Goal: Task Accomplishment & Management: Use online tool/utility

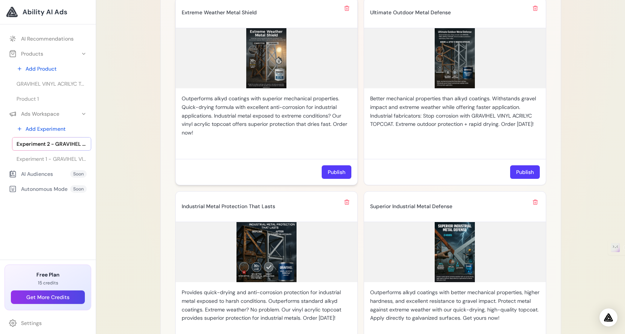
scroll to position [600, 0]
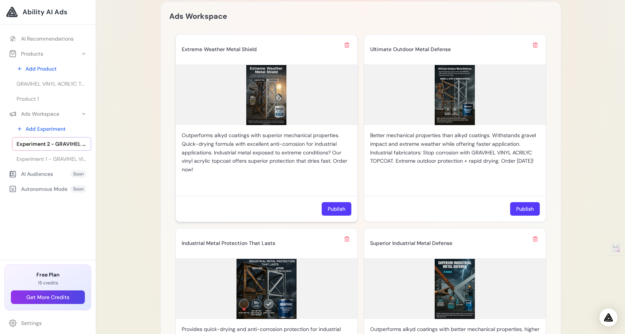
click at [266, 94] on img at bounding box center [267, 95] width 182 height 60
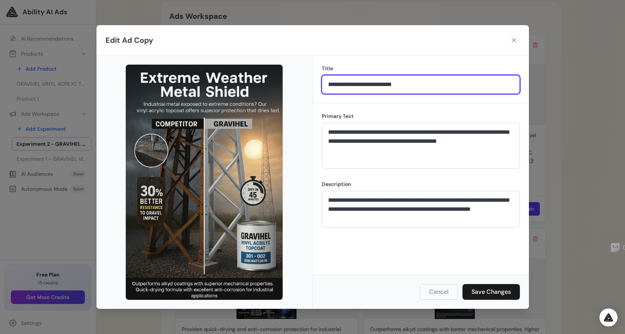
click at [515, 77] on input "**********" at bounding box center [421, 84] width 198 height 19
click at [455, 59] on div "**********" at bounding box center [421, 80] width 216 height 48
click at [516, 44] on button at bounding box center [514, 40] width 12 height 12
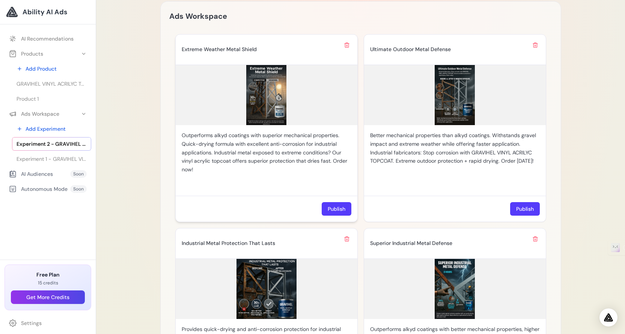
scroll to position [750, 0]
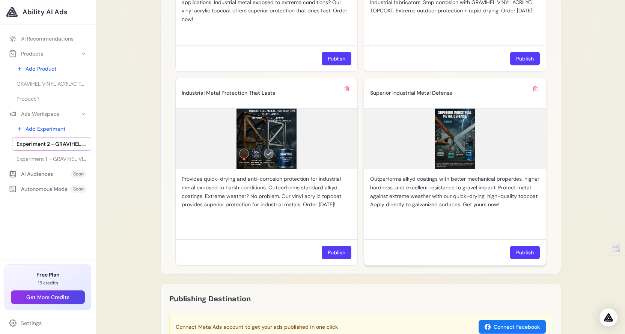
click at [459, 125] on img at bounding box center [455, 138] width 182 height 60
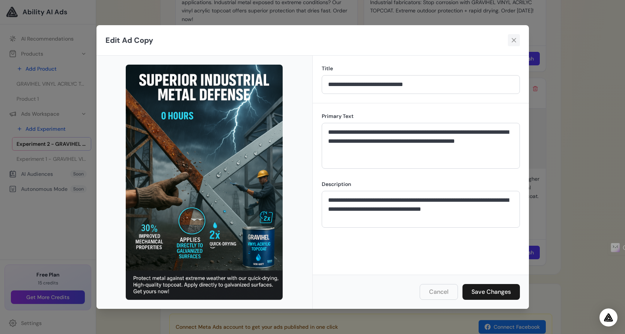
click at [512, 38] on icon at bounding box center [513, 40] width 5 height 5
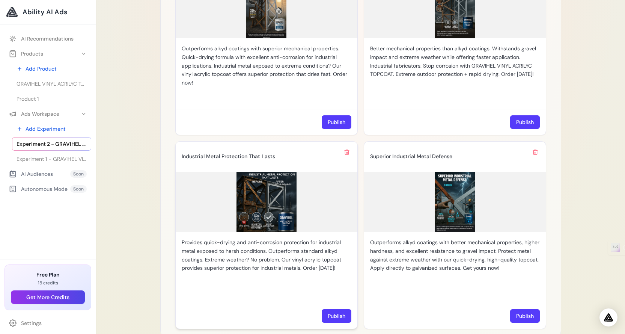
scroll to position [686, 0]
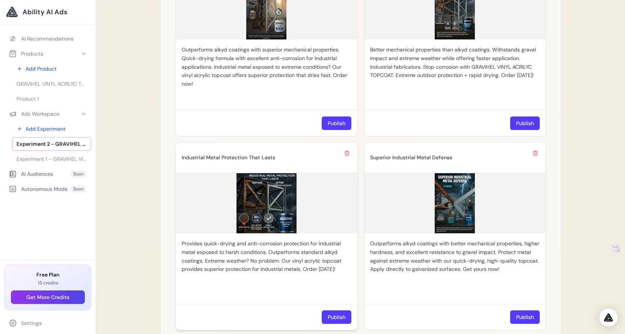
click at [249, 186] on img at bounding box center [267, 203] width 182 height 60
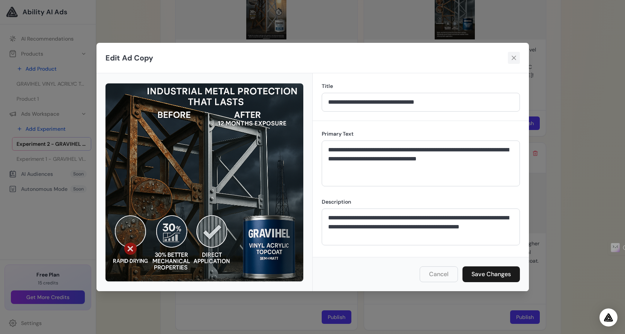
click at [515, 56] on icon at bounding box center [513, 58] width 5 height 5
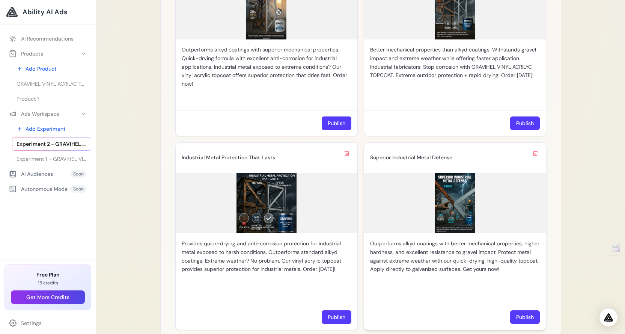
click at [409, 222] on img at bounding box center [455, 203] width 182 height 60
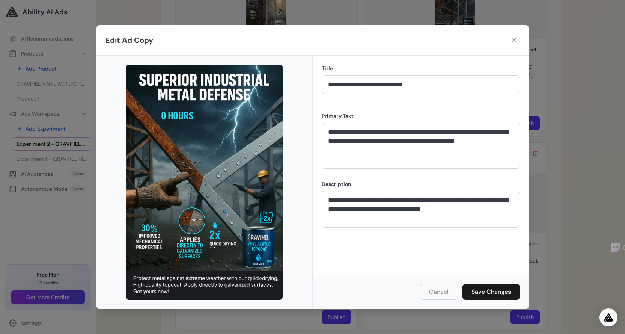
click at [523, 42] on div "Edit Ad Copy" at bounding box center [312, 40] width 432 height 30
click at [516, 42] on icon at bounding box center [514, 40] width 8 height 8
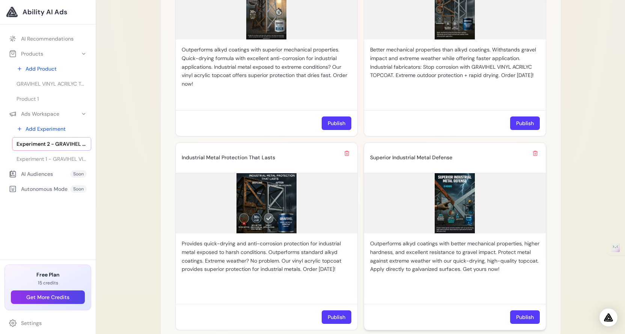
scroll to position [498, 0]
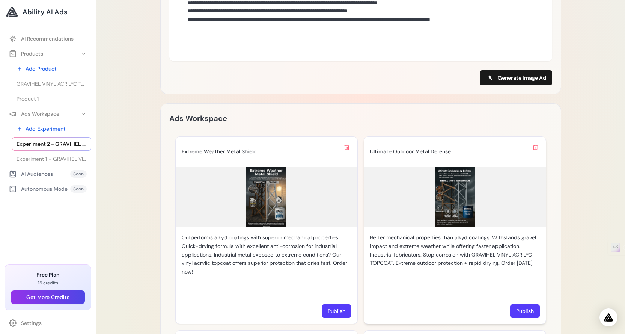
click at [441, 201] on img at bounding box center [455, 197] width 182 height 60
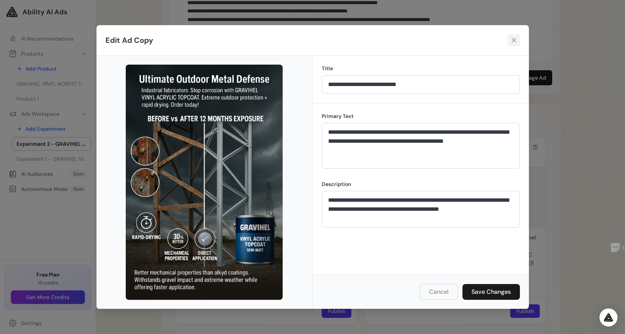
click at [513, 39] on icon at bounding box center [514, 40] width 8 height 8
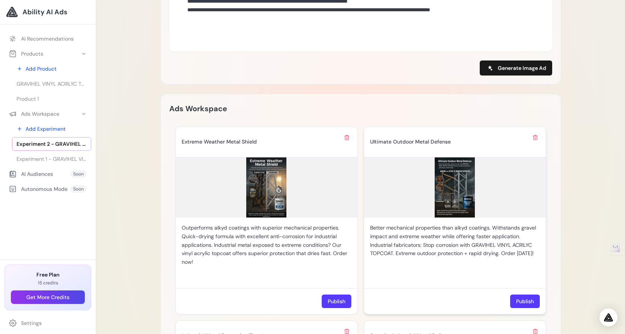
scroll to position [761, 0]
